Goal: Task Accomplishment & Management: Manage account settings

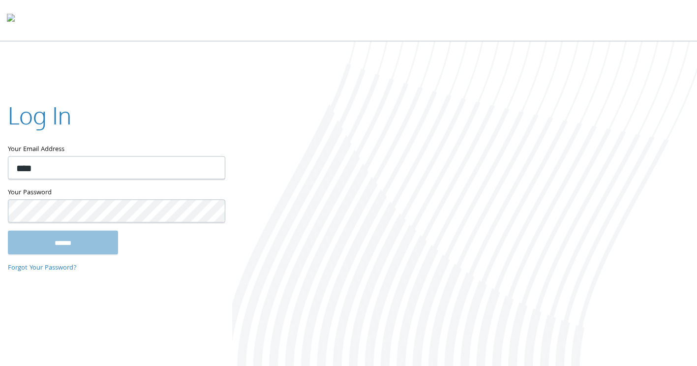
type input "****"
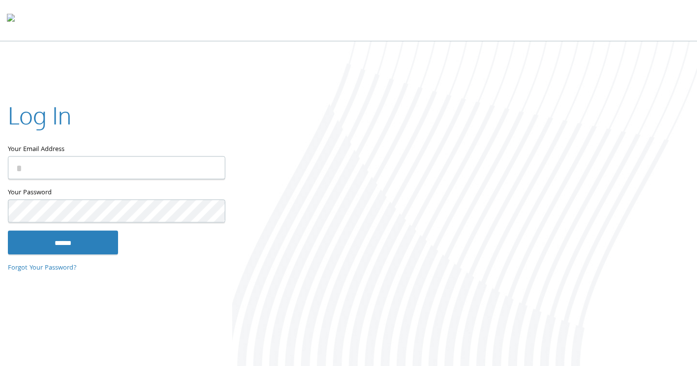
click at [81, 168] on input "Your Email Address" at bounding box center [116, 167] width 217 height 23
type input "**********"
click at [8, 231] on input "******" at bounding box center [63, 243] width 110 height 24
